Goal: Information Seeking & Learning: Find specific fact

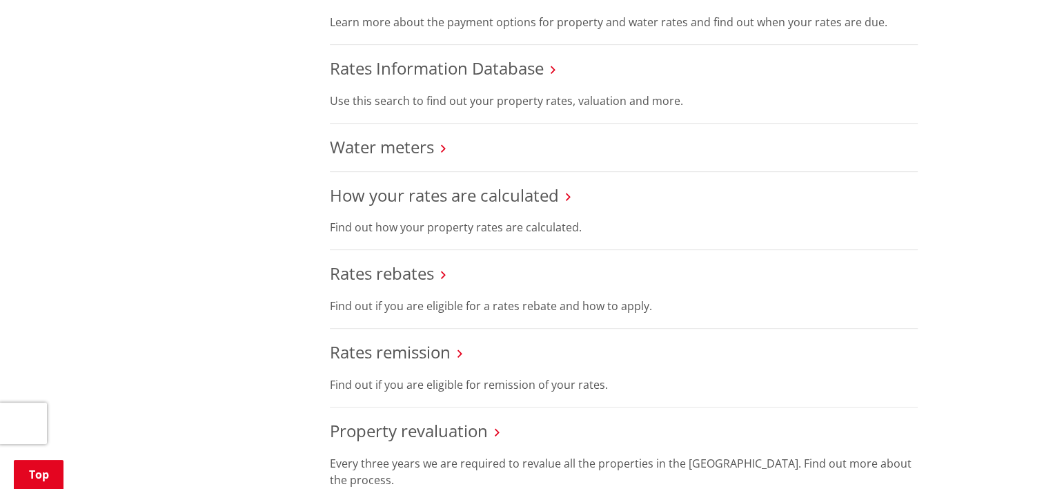
scroll to position [552, 0]
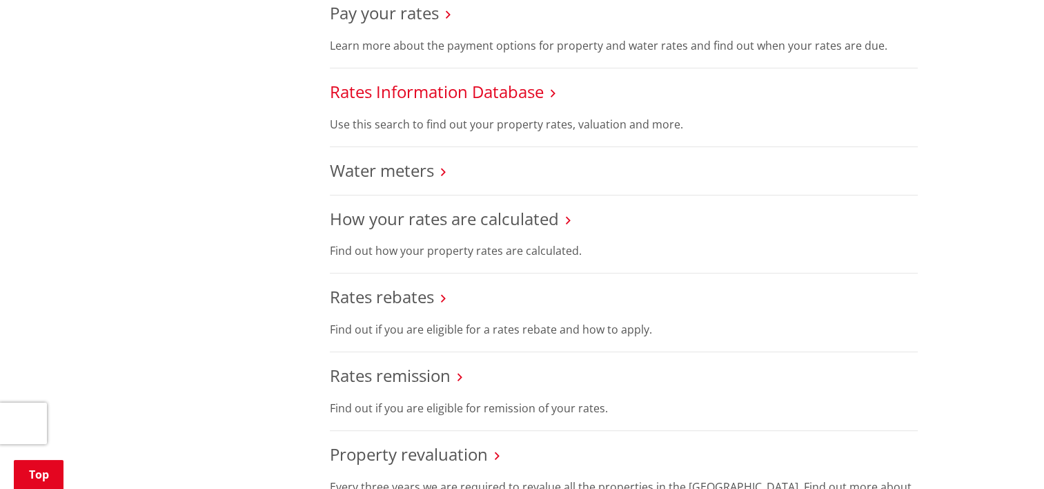
click at [408, 94] on link "Rates Information Database" at bounding box center [437, 91] width 214 height 23
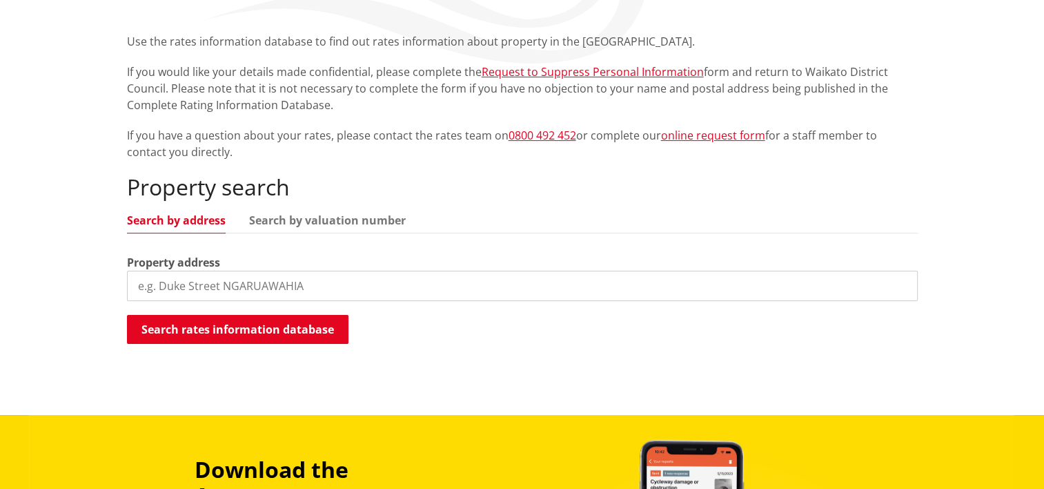
scroll to position [276, 0]
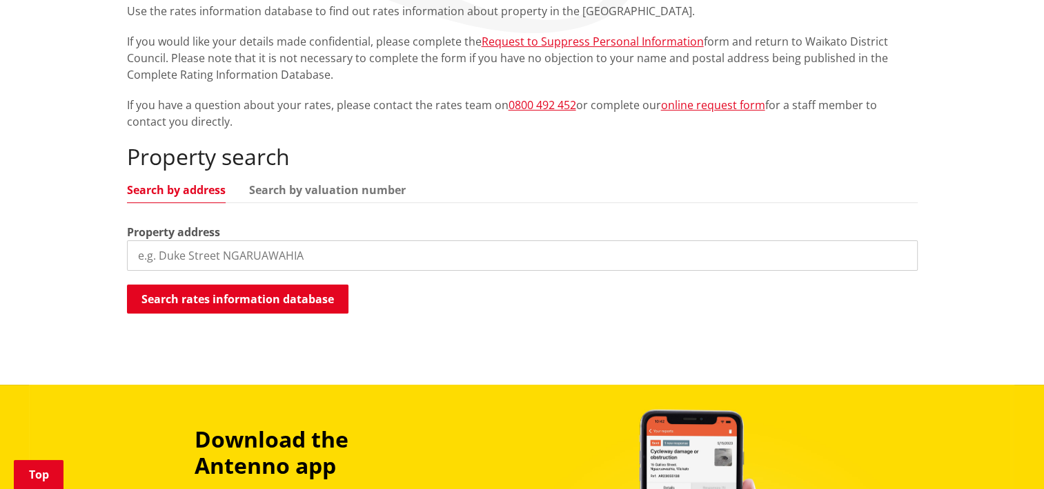
click at [331, 260] on input "search" at bounding box center [522, 255] width 791 height 30
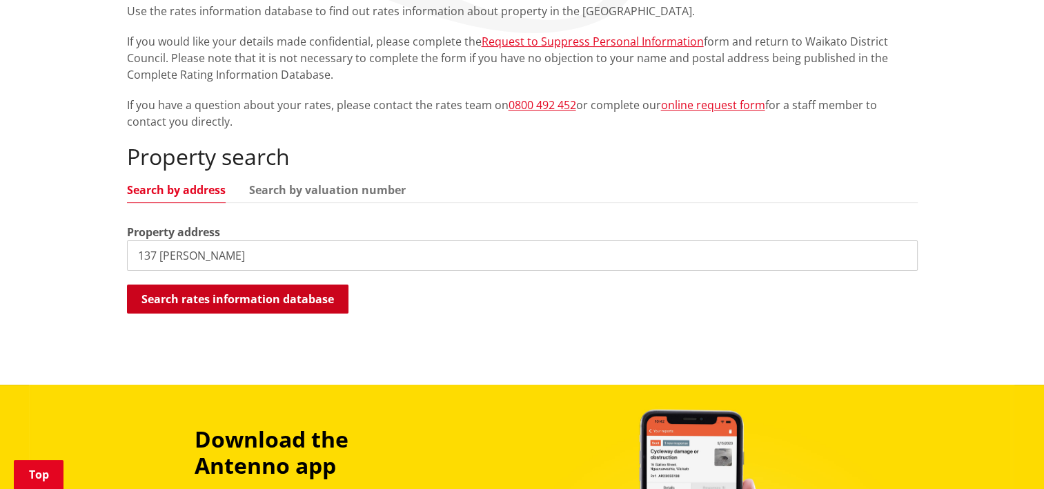
click at [235, 291] on button "Search rates information database" at bounding box center [238, 298] width 222 height 29
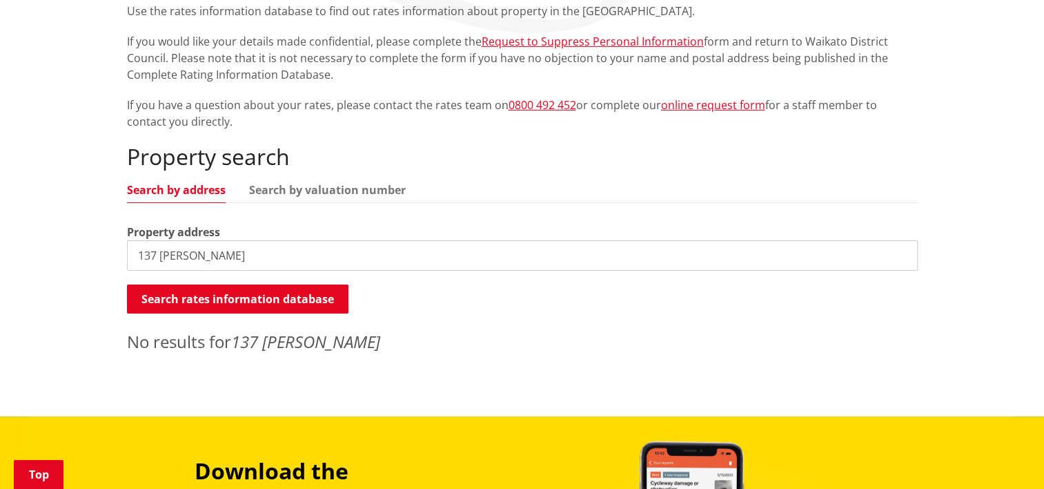
click at [258, 245] on input "137 [PERSON_NAME]" at bounding box center [522, 255] width 791 height 30
type input "137 ingram road"
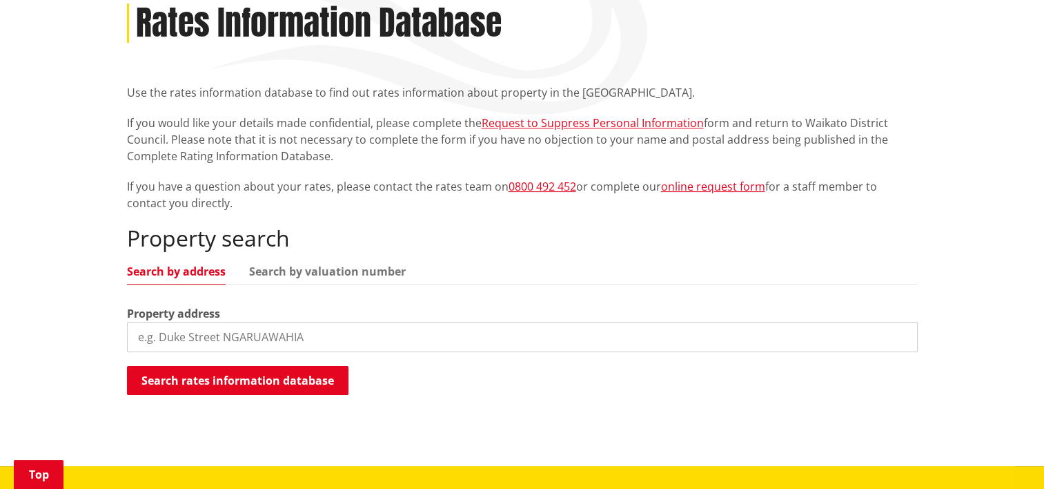
scroll to position [207, 0]
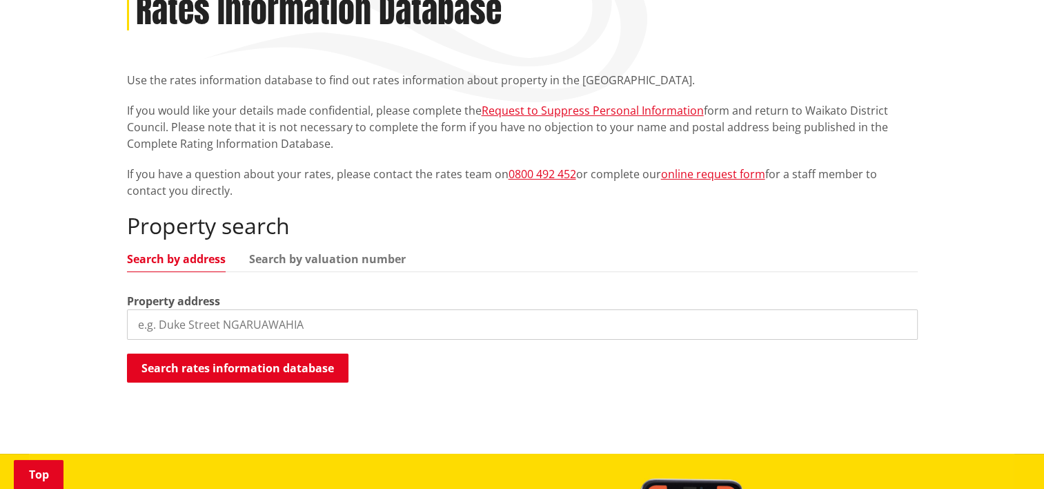
click at [302, 328] on input "search" at bounding box center [522, 324] width 791 height 30
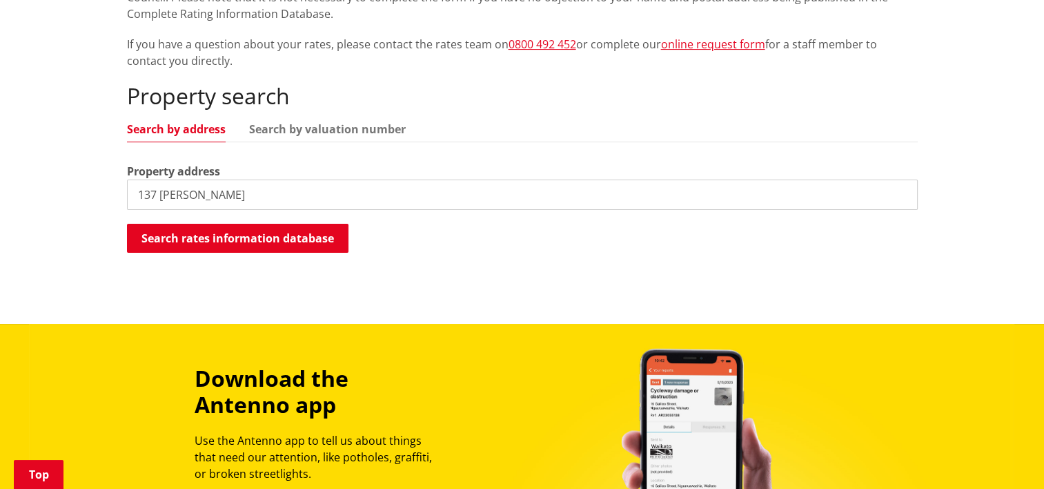
scroll to position [345, 0]
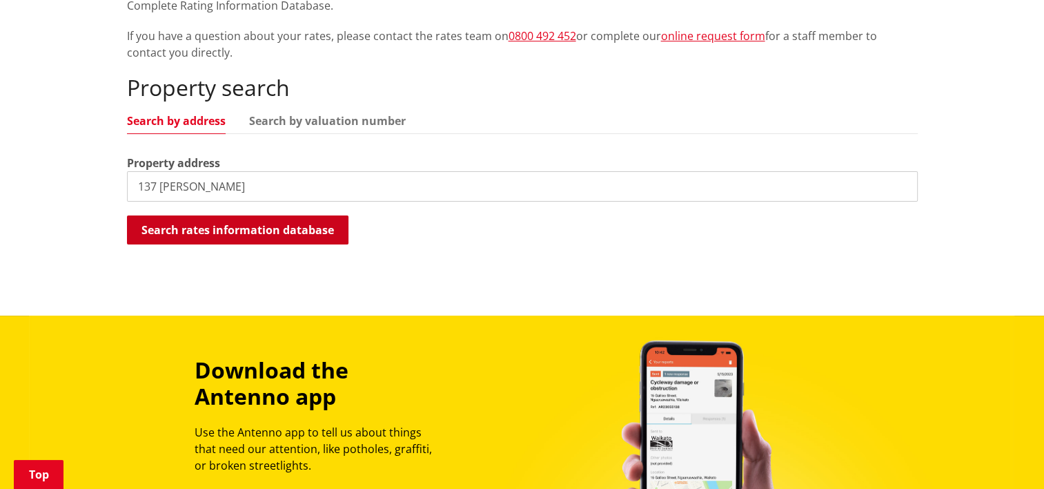
click at [276, 237] on button "Search rates information database" at bounding box center [238, 229] width 222 height 29
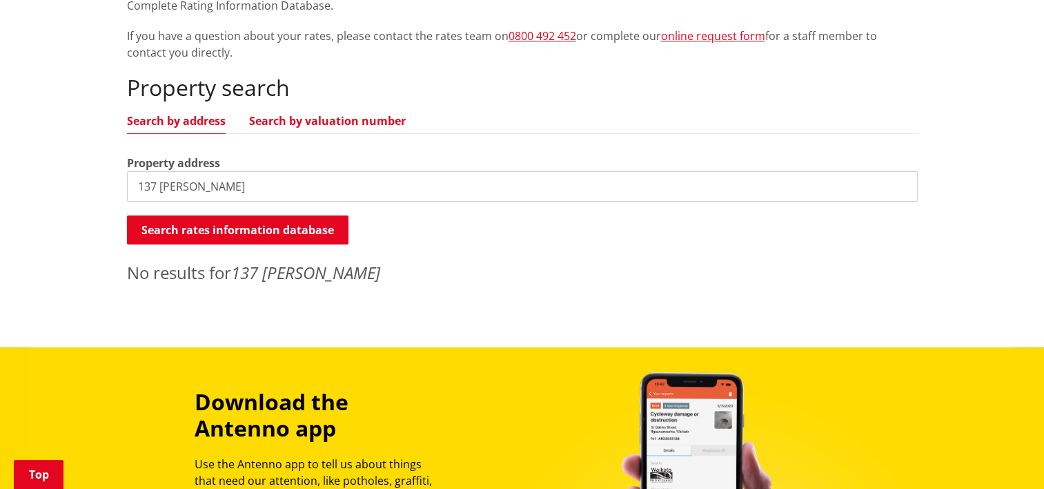
click at [325, 117] on link "Search by valuation number" at bounding box center [327, 120] width 157 height 11
paste input "4580/22109C"
drag, startPoint x: 196, startPoint y: 185, endPoint x: 43, endPoint y: 182, distance: 153.2
click at [43, 182] on div "Home Services and facilities Rates Rates Information Database Rates Information…" at bounding box center [522, 70] width 1044 height 554
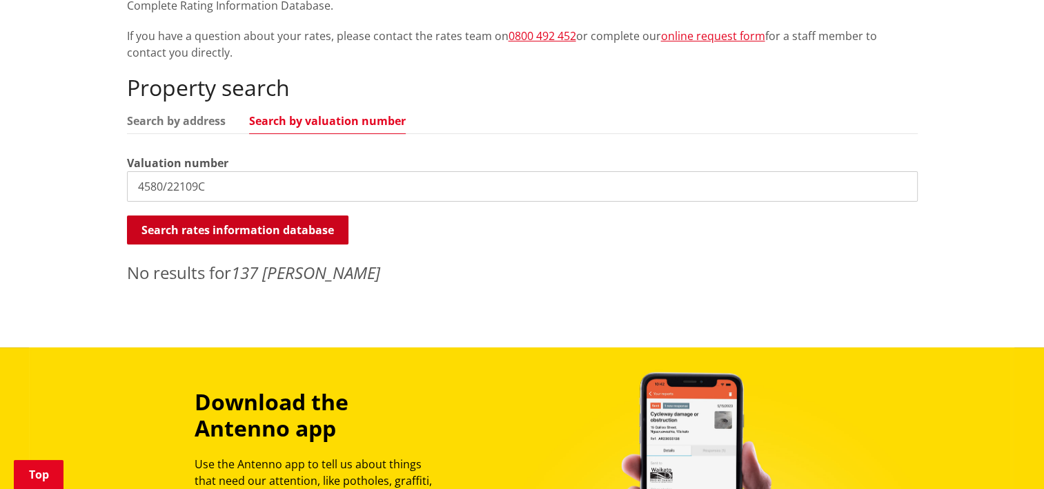
click at [261, 230] on button "Search rates information database" at bounding box center [238, 229] width 222 height 29
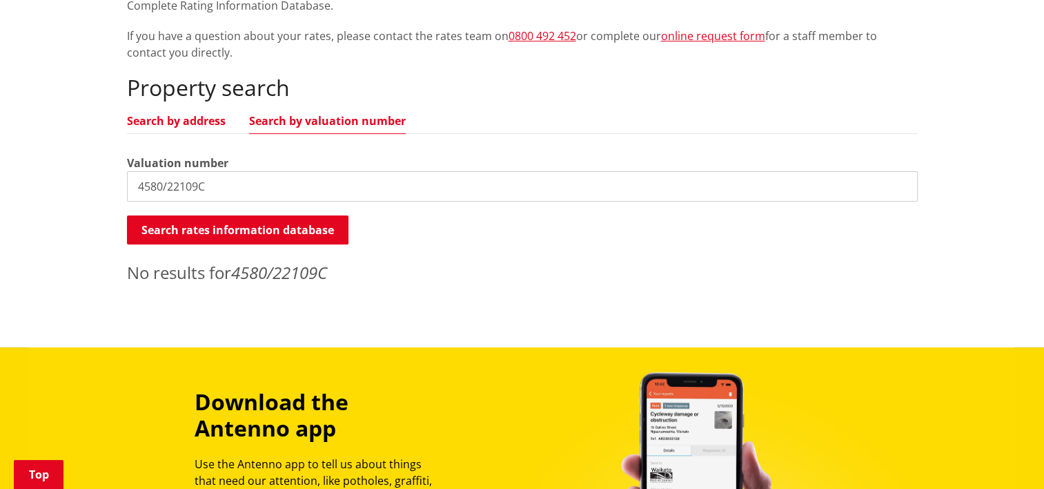
click at [159, 124] on link "Search by address" at bounding box center [176, 120] width 99 height 11
drag, startPoint x: 219, startPoint y: 185, endPoint x: 11, endPoint y: 184, distance: 207.7
click at [12, 182] on div "Home Services and facilities Rates Rates Information Database Rates Information…" at bounding box center [522, 70] width 1044 height 554
type input "137 [PERSON_NAME]"
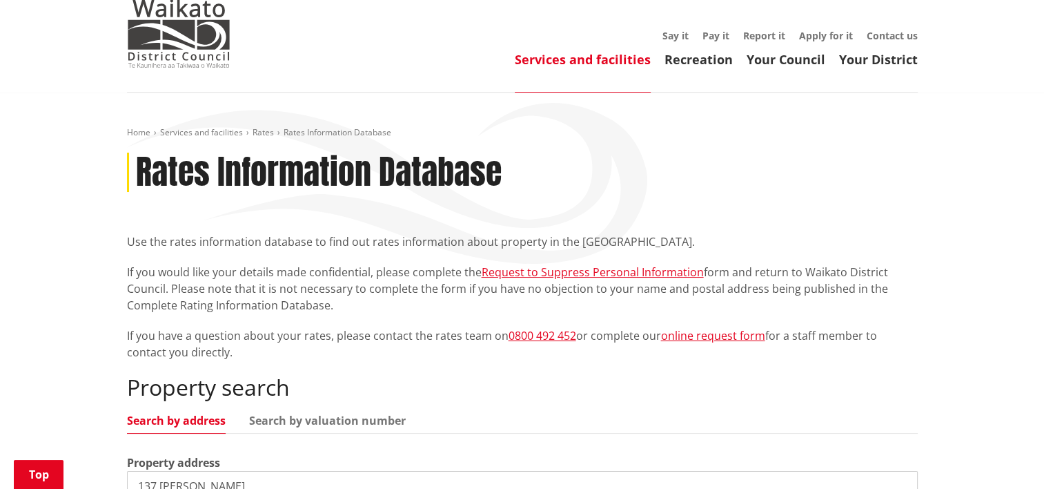
scroll to position [0, 0]
